Goal: Browse casually: Explore the website without a specific task or goal

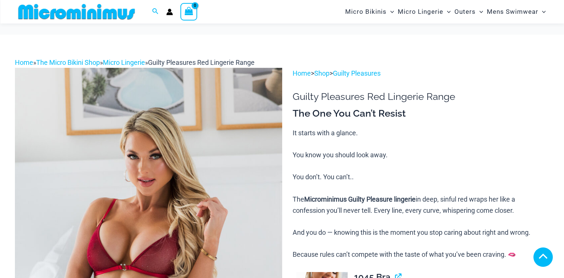
scroll to position [406, 0]
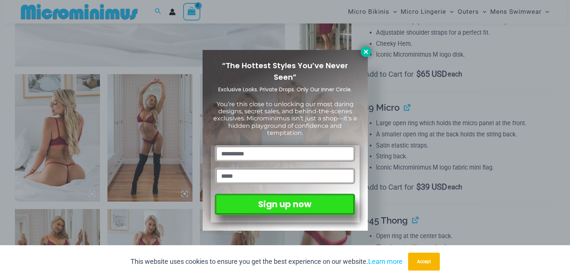
click at [367, 54] on icon at bounding box center [366, 51] width 7 height 7
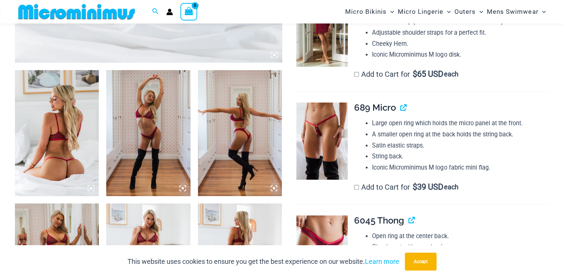
click at [90, 189] on icon at bounding box center [91, 188] width 2 height 2
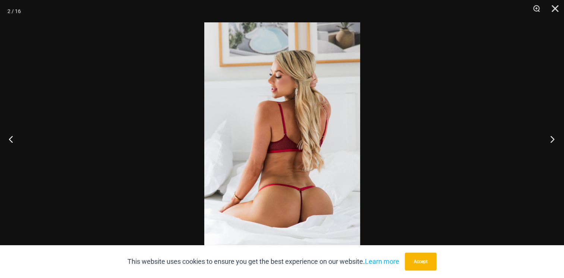
click at [554, 140] on button "Next" at bounding box center [550, 138] width 28 height 37
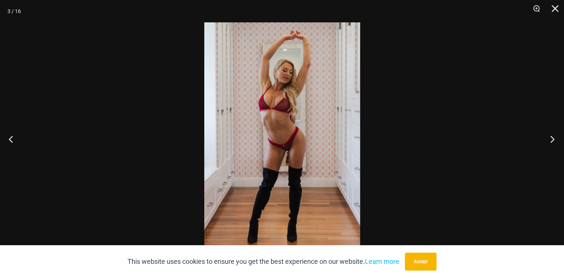
click at [554, 140] on button "Next" at bounding box center [550, 138] width 28 height 37
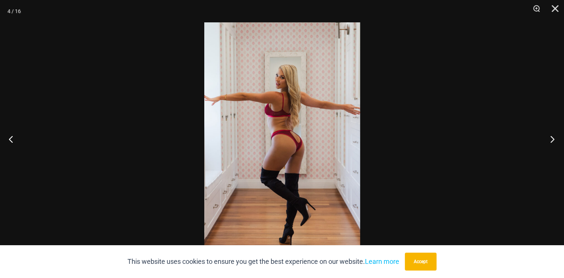
click at [554, 140] on button "Next" at bounding box center [550, 138] width 28 height 37
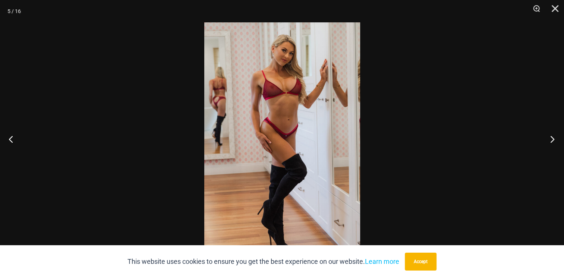
click at [554, 139] on button "Next" at bounding box center [550, 138] width 28 height 37
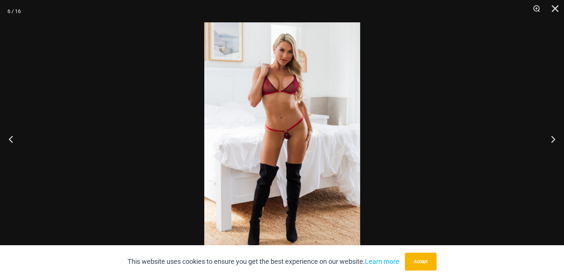
click at [286, 141] on img at bounding box center [282, 138] width 156 height 233
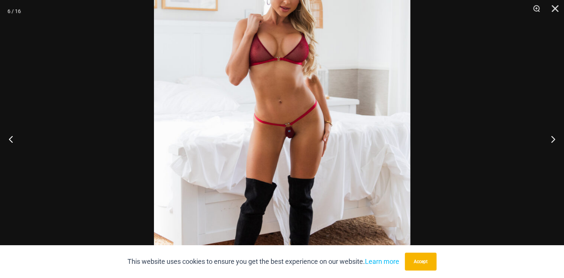
click at [286, 141] on img at bounding box center [282, 138] width 257 height 384
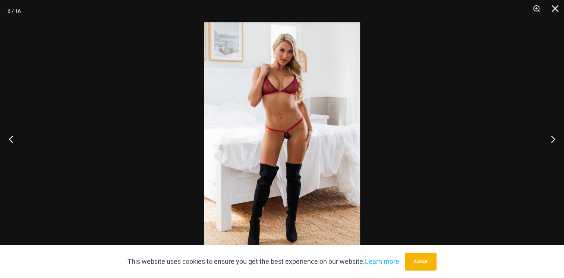
click at [286, 141] on img at bounding box center [282, 138] width 156 height 233
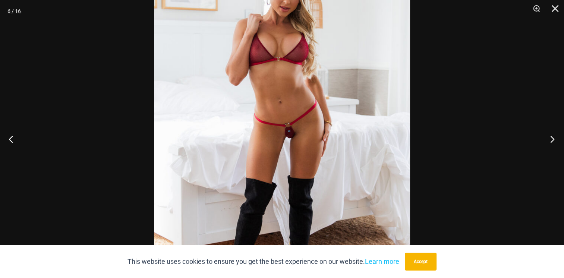
click at [553, 137] on button "Next" at bounding box center [550, 138] width 28 height 37
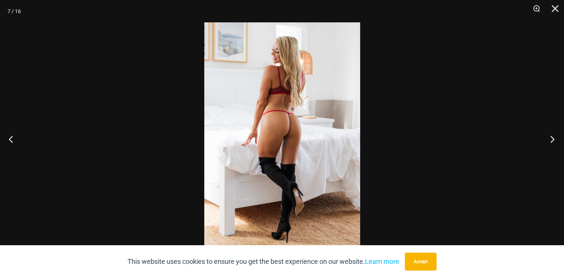
click at [553, 137] on button "Next" at bounding box center [550, 138] width 28 height 37
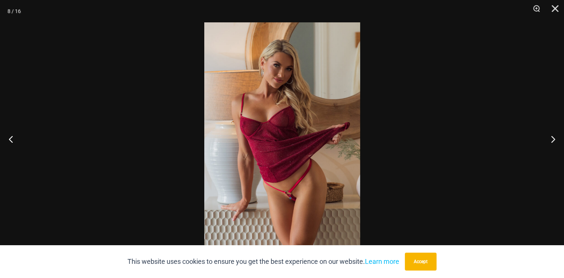
click at [299, 199] on img at bounding box center [282, 138] width 156 height 233
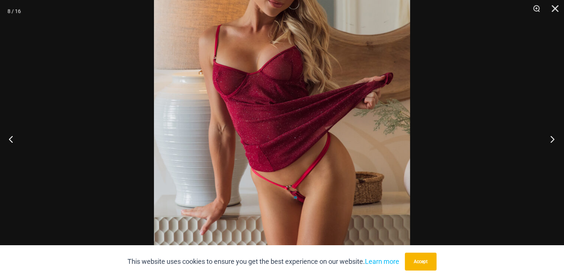
click at [555, 139] on button "Next" at bounding box center [550, 138] width 28 height 37
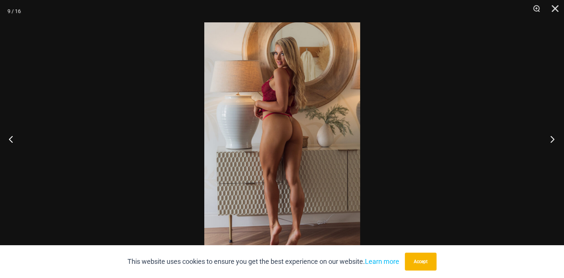
click at [555, 139] on button "Next" at bounding box center [550, 138] width 28 height 37
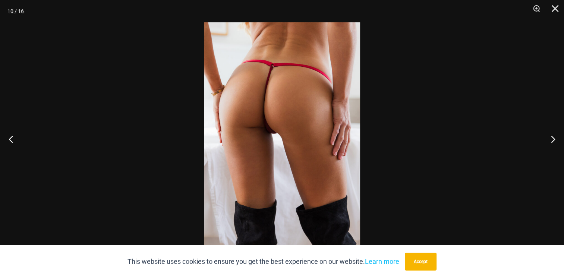
click at [264, 136] on img at bounding box center [282, 138] width 156 height 233
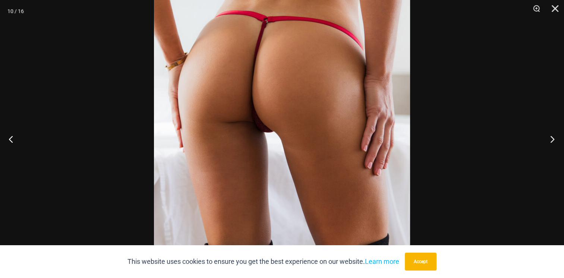
click at [554, 138] on button "Next" at bounding box center [550, 138] width 28 height 37
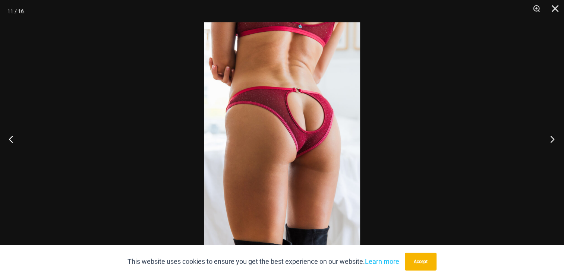
click at [554, 138] on button "Next" at bounding box center [550, 138] width 28 height 37
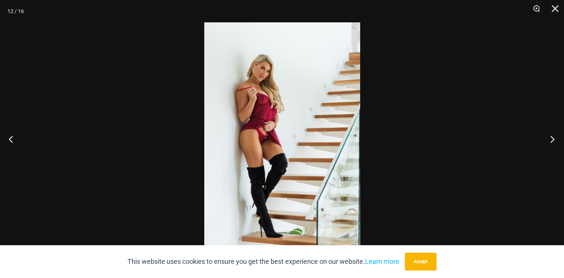
click at [553, 138] on button "Next" at bounding box center [550, 138] width 28 height 37
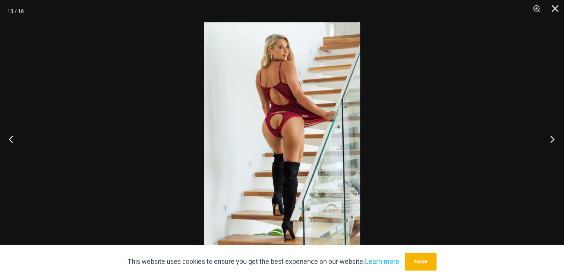
click at [553, 138] on button "Next" at bounding box center [550, 138] width 28 height 37
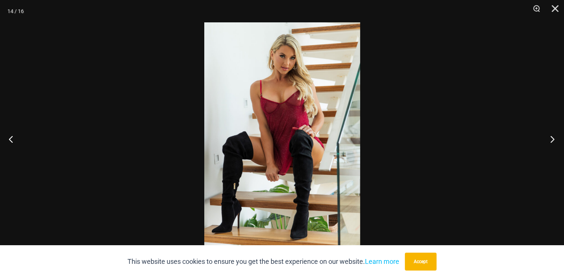
click at [553, 137] on button "Next" at bounding box center [550, 138] width 28 height 37
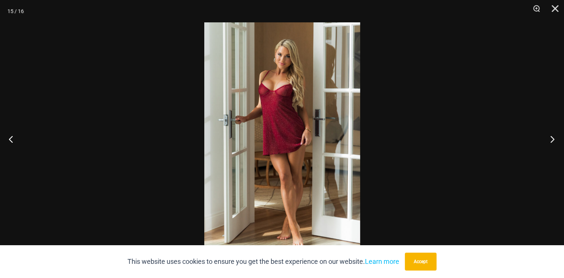
click at [553, 137] on button "Next" at bounding box center [550, 138] width 28 height 37
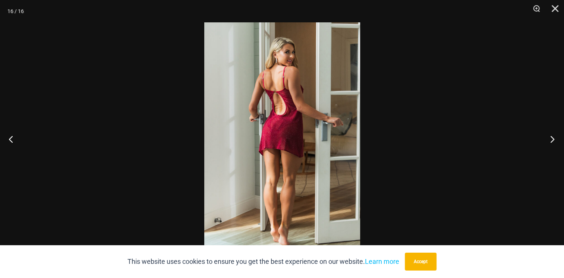
click at [553, 137] on button "Next" at bounding box center [550, 138] width 28 height 37
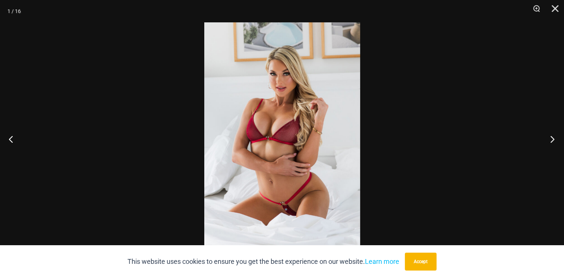
click at [553, 137] on button "Next" at bounding box center [550, 138] width 28 height 37
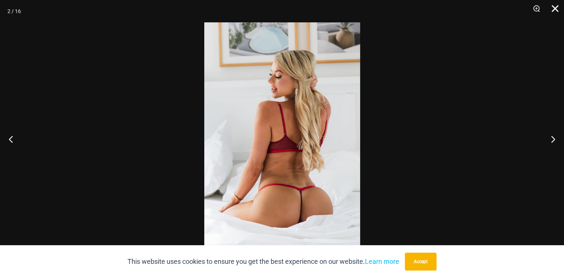
click at [557, 7] on button "Close" at bounding box center [552, 11] width 19 height 22
